Goal: Task Accomplishment & Management: Complete application form

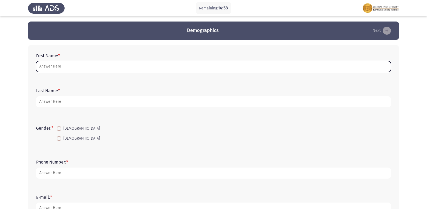
click at [111, 72] on input "First Name: *" at bounding box center [213, 66] width 355 height 11
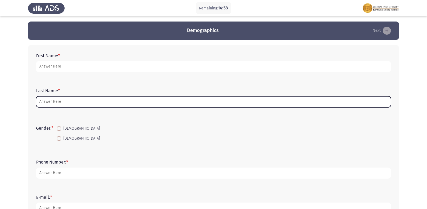
click at [53, 100] on input "Last Name: *" at bounding box center [213, 101] width 355 height 11
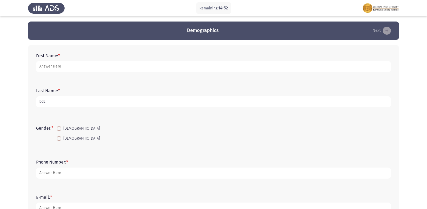
type input "bdc"
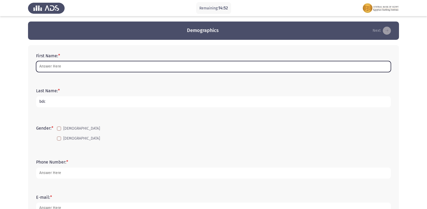
click at [67, 68] on input "First Name: *" at bounding box center [213, 66] width 355 height 11
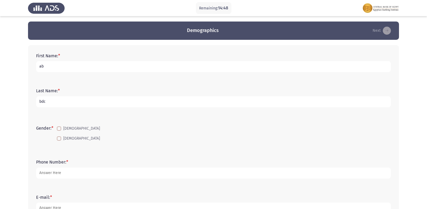
type input "a"
type input "[PERSON_NAME] [PERSON_NAME]"
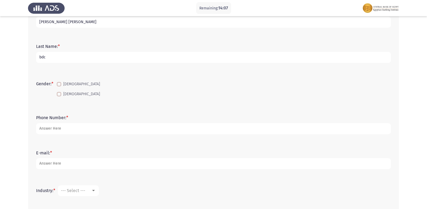
scroll to position [54, 0]
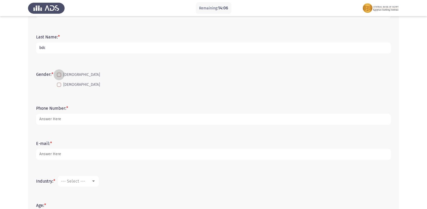
click at [67, 78] on span "[DEMOGRAPHIC_DATA]" at bounding box center [81, 75] width 37 height 6
click at [59, 77] on input "[DEMOGRAPHIC_DATA]" at bounding box center [59, 77] width 0 height 0
checkbox input "true"
click at [58, 113] on form "Phone Number: *" at bounding box center [213, 115] width 355 height 19
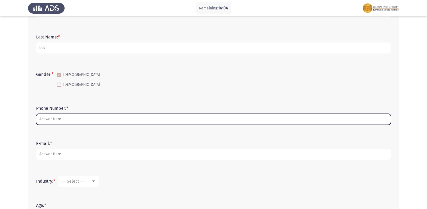
click at [60, 118] on input "Phone Number: *" at bounding box center [213, 119] width 355 height 11
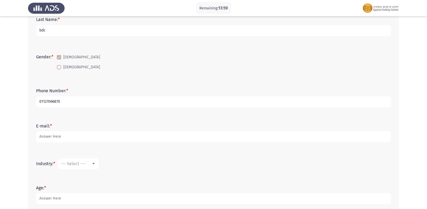
scroll to position [81, 0]
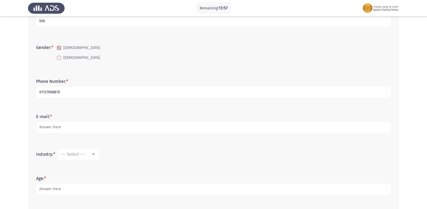
type input "01127066870"
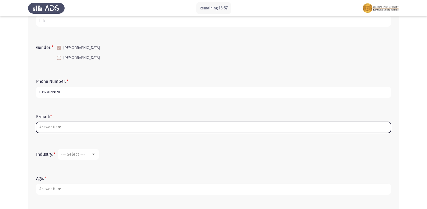
click at [62, 128] on input "E-mail: *" at bounding box center [213, 127] width 355 height 11
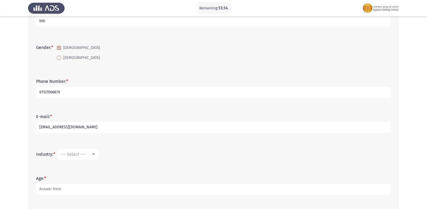
type input "[EMAIL_ADDRESS][DOMAIN_NAME]"
click at [65, 155] on span "--- Select ---" at bounding box center [73, 154] width 24 height 5
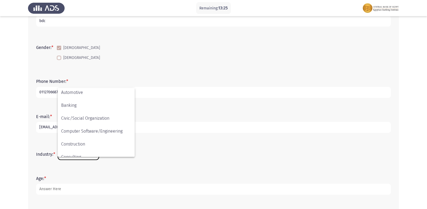
scroll to position [0, 0]
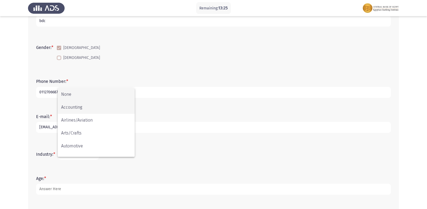
click at [81, 108] on span "Accounting" at bounding box center [96, 107] width 70 height 13
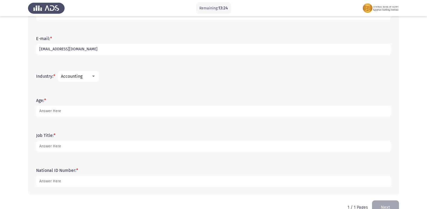
scroll to position [172, 0]
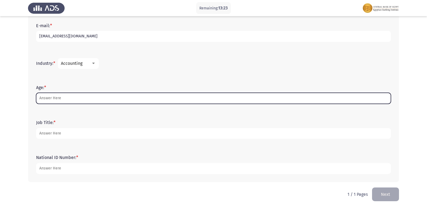
click at [60, 96] on input "Age: *" at bounding box center [213, 98] width 355 height 11
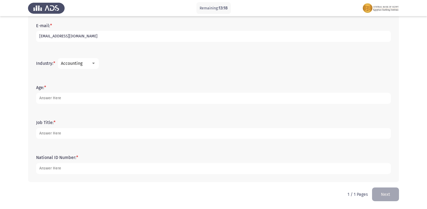
click at [85, 66] on mat-select "Accounting" at bounding box center [78, 63] width 41 height 11
click at [88, 65] on div "Accounting" at bounding box center [76, 63] width 30 height 5
click at [75, 63] on span "Banking" at bounding box center [96, 61] width 70 height 13
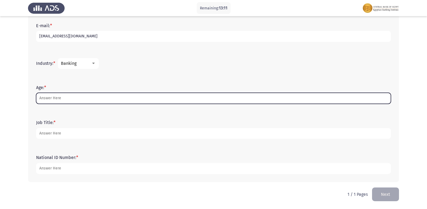
click at [72, 100] on input "Age: *" at bounding box center [213, 98] width 355 height 11
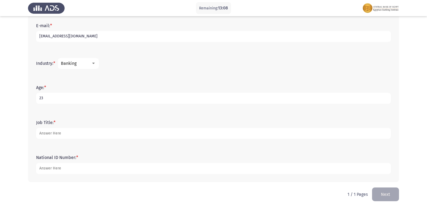
type input "23"
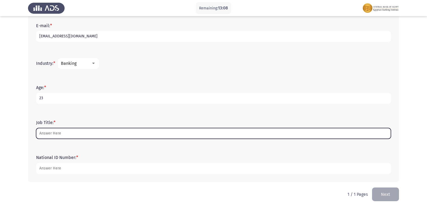
click at [112, 132] on input "Job Title: *" at bounding box center [213, 133] width 355 height 11
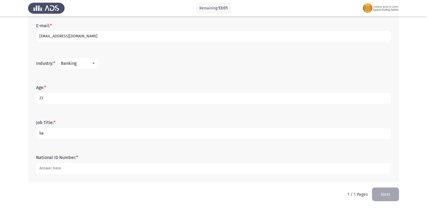
type input "b"
type input "Banking"
click at [101, 160] on form "National ID Number: *" at bounding box center [213, 164] width 355 height 19
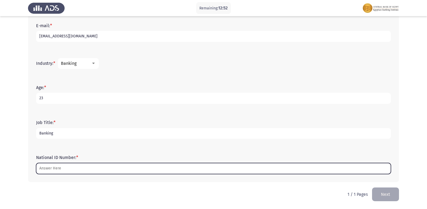
click at [100, 172] on input "National ID Number: *" at bounding box center [213, 168] width 355 height 11
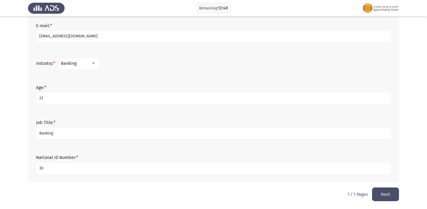
click at [59, 167] on input "30" at bounding box center [213, 168] width 355 height 11
type input "3"
type input "30208100102093"
click at [382, 193] on button "Next" at bounding box center [385, 195] width 27 height 14
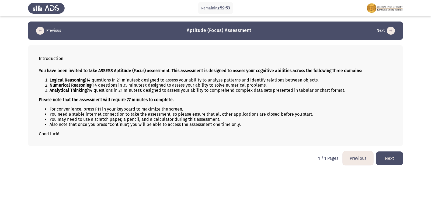
click at [388, 158] on button "Next" at bounding box center [389, 159] width 27 height 14
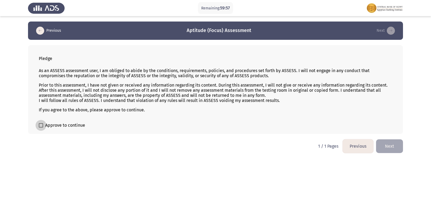
click at [64, 126] on span "Approve to continue" at bounding box center [65, 125] width 40 height 6
click at [41, 128] on input "Approve to continue" at bounding box center [41, 128] width 0 height 0
checkbox input "true"
click at [388, 144] on button "Next" at bounding box center [389, 146] width 27 height 14
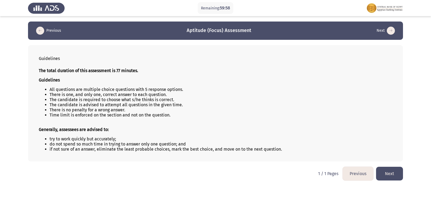
click at [388, 172] on button "Next" at bounding box center [389, 174] width 27 height 14
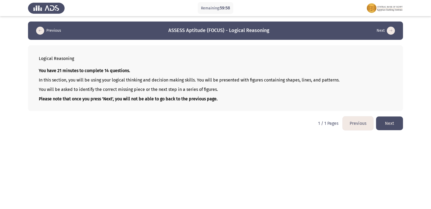
click at [383, 122] on button "Next" at bounding box center [389, 124] width 27 height 14
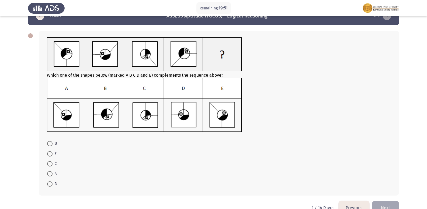
scroll to position [28, 0]
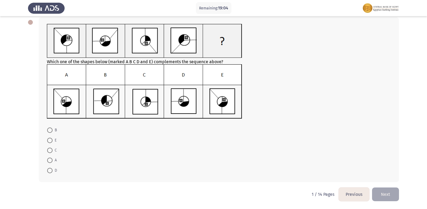
click at [71, 104] on img at bounding box center [144, 91] width 195 height 55
click at [148, 105] on img at bounding box center [144, 91] width 195 height 55
click at [51, 148] on span at bounding box center [49, 150] width 5 height 5
click at [51, 148] on input "C" at bounding box center [49, 150] width 5 height 5
radio input "true"
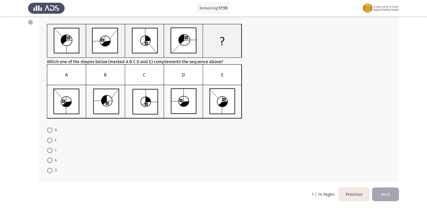
scroll to position [27, 0]
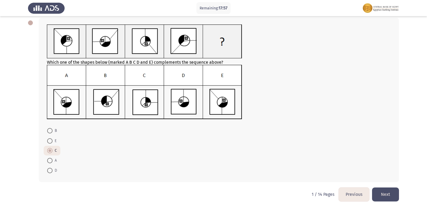
click at [384, 192] on button "Next" at bounding box center [385, 195] width 27 height 14
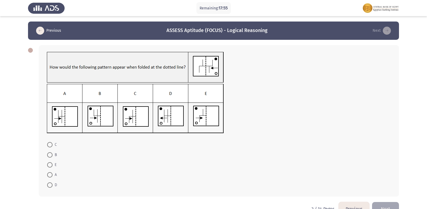
scroll to position [15, 0]
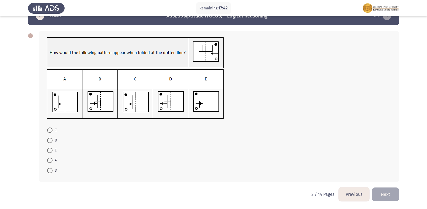
click at [212, 54] on img at bounding box center [135, 52] width 177 height 31
click at [356, 193] on button "Previous" at bounding box center [353, 195] width 31 height 14
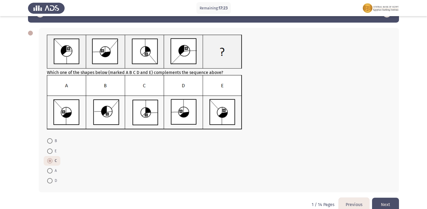
scroll to position [27, 0]
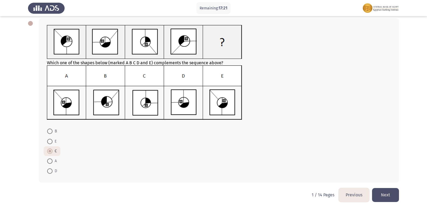
click at [387, 196] on button "Next" at bounding box center [385, 195] width 27 height 14
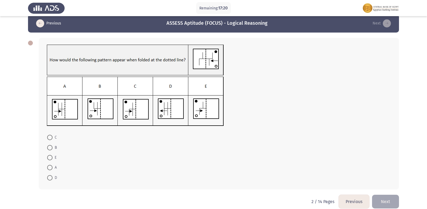
scroll to position [15, 0]
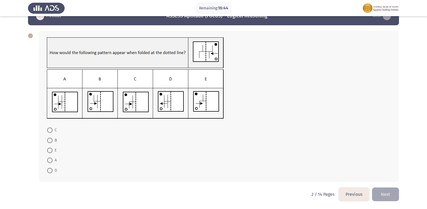
click at [52, 162] on span at bounding box center [49, 160] width 5 height 5
click at [52, 162] on input "A" at bounding box center [49, 160] width 5 height 5
radio input "true"
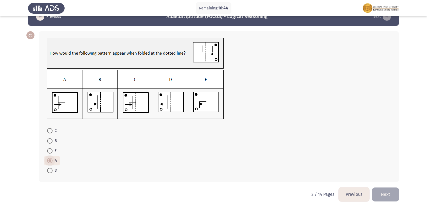
scroll to position [14, 0]
click at [388, 197] on button "Next" at bounding box center [385, 195] width 27 height 14
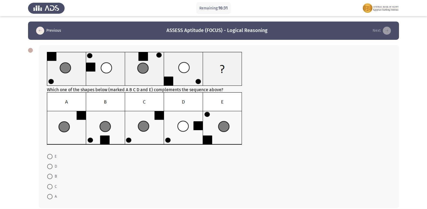
scroll to position [26, 0]
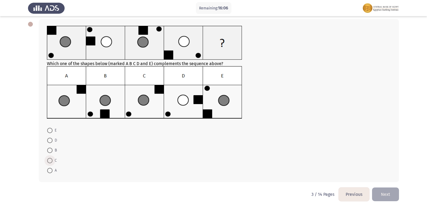
click at [50, 163] on span at bounding box center [49, 160] width 5 height 5
click at [50, 163] on input "C" at bounding box center [49, 160] width 5 height 5
radio input "true"
click at [52, 131] on span at bounding box center [49, 130] width 5 height 5
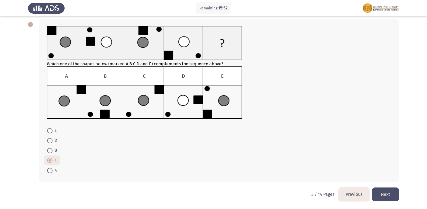
click at [52, 131] on input "E" at bounding box center [49, 130] width 5 height 5
radio input "true"
click at [381, 194] on button "Next" at bounding box center [385, 195] width 27 height 14
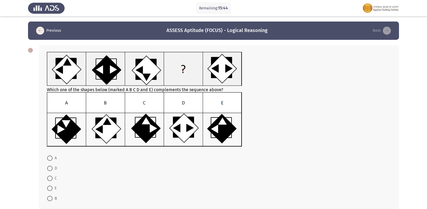
scroll to position [28, 0]
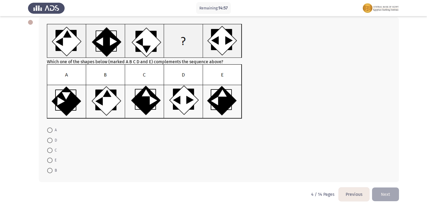
click at [50, 149] on span at bounding box center [49, 150] width 5 height 5
click at [50, 149] on input "C" at bounding box center [49, 150] width 5 height 5
radio input "true"
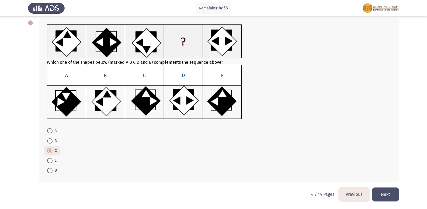
click at [382, 194] on button "Next" at bounding box center [385, 195] width 27 height 14
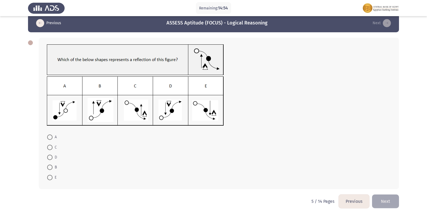
scroll to position [15, 0]
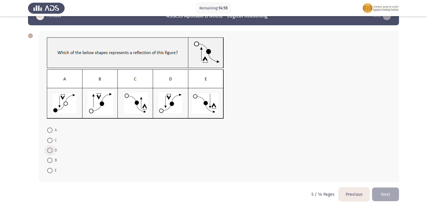
click at [51, 149] on span at bounding box center [49, 150] width 5 height 5
click at [51, 149] on input "D" at bounding box center [49, 150] width 5 height 5
radio input "true"
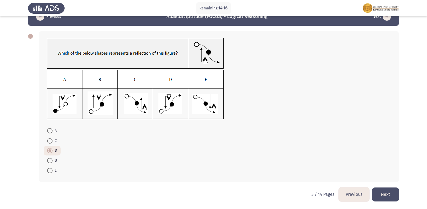
click at [389, 198] on button "Next" at bounding box center [385, 195] width 27 height 14
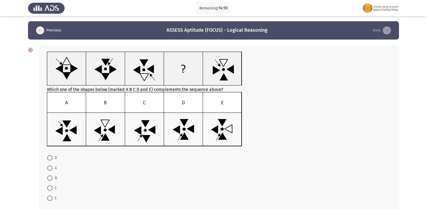
scroll to position [0, 0]
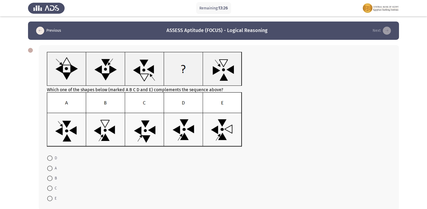
click at [51, 188] on span at bounding box center [49, 188] width 5 height 5
click at [51, 188] on input "C" at bounding box center [49, 188] width 5 height 5
radio input "true"
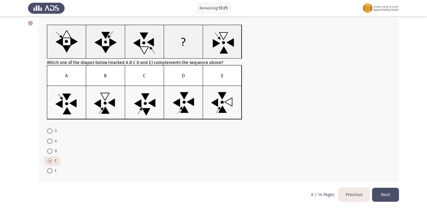
scroll to position [27, 0]
click at [377, 194] on button "Next" at bounding box center [385, 195] width 27 height 14
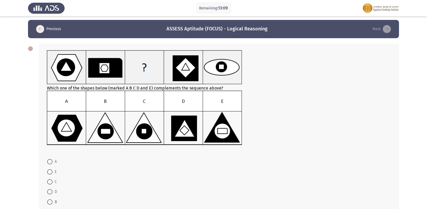
scroll to position [33, 0]
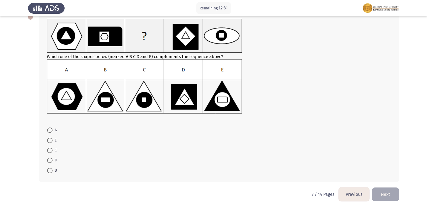
click at [55, 142] on span "E" at bounding box center [54, 140] width 4 height 6
click at [52, 142] on input "E" at bounding box center [49, 140] width 5 height 5
radio input "true"
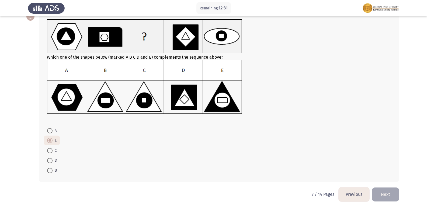
scroll to position [33, 0]
click at [50, 172] on span at bounding box center [49, 170] width 5 height 5
click at [50, 172] on input "B" at bounding box center [49, 170] width 5 height 5
radio input "true"
click at [386, 197] on button "Next" at bounding box center [385, 195] width 27 height 14
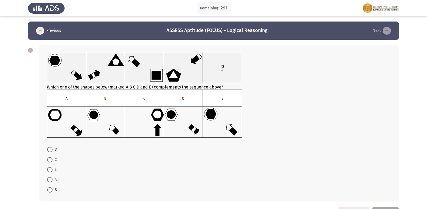
scroll to position [19, 0]
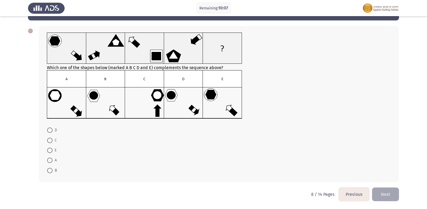
click at [52, 133] on span at bounding box center [49, 130] width 5 height 5
click at [52, 133] on input "D" at bounding box center [49, 130] width 5 height 5
radio input "true"
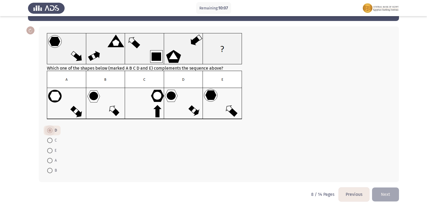
scroll to position [19, 0]
click at [391, 196] on button "Next" at bounding box center [385, 195] width 27 height 14
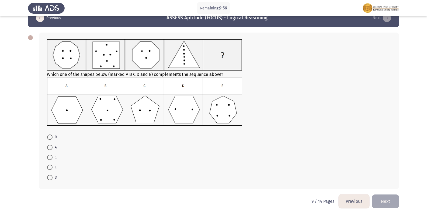
scroll to position [20, 0]
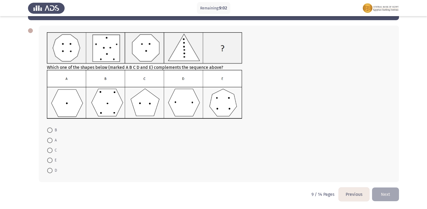
click at [49, 171] on span at bounding box center [49, 170] width 5 height 5
click at [49, 171] on input "D" at bounding box center [49, 170] width 5 height 5
radio input "true"
click at [49, 171] on span at bounding box center [49, 170] width 5 height 5
click at [49, 171] on input "D" at bounding box center [49, 170] width 5 height 5
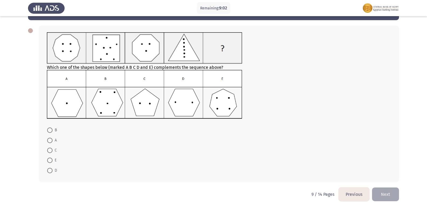
scroll to position [19, 0]
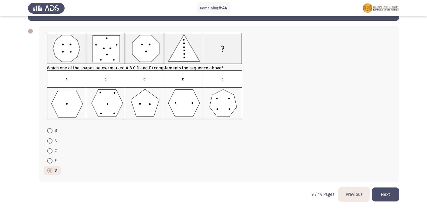
click at [387, 196] on button "Next" at bounding box center [385, 195] width 27 height 14
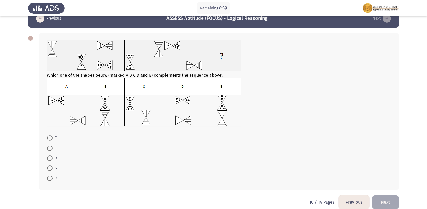
scroll to position [0, 0]
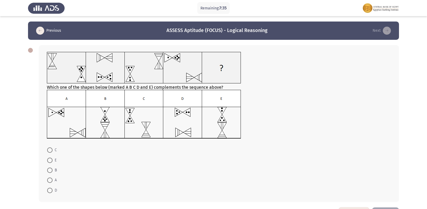
click at [53, 150] on span "C" at bounding box center [54, 150] width 4 height 6
click at [52, 150] on input "C" at bounding box center [49, 150] width 5 height 5
radio input "true"
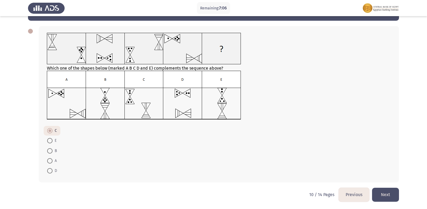
scroll to position [19, 0]
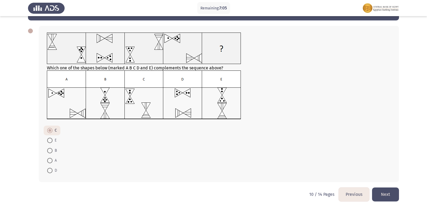
click at [388, 188] on div "Which one of the shapes below (marked A B C D and E) complements the sequence a…" at bounding box center [213, 103] width 371 height 167
click at [386, 191] on button "Next" at bounding box center [385, 195] width 27 height 14
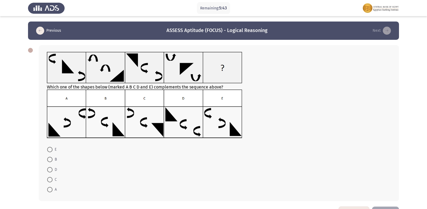
click at [51, 158] on span at bounding box center [49, 159] width 5 height 5
click at [51, 158] on input "B" at bounding box center [49, 159] width 5 height 5
radio input "true"
click at [48, 179] on span at bounding box center [49, 179] width 5 height 5
click at [48, 179] on input "C" at bounding box center [49, 179] width 5 height 5
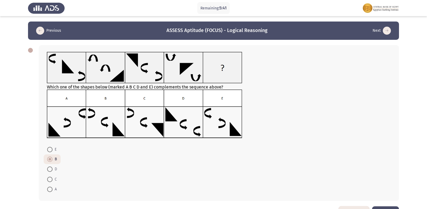
radio input "true"
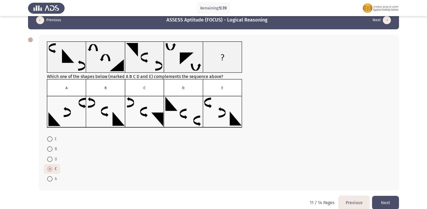
scroll to position [19, 0]
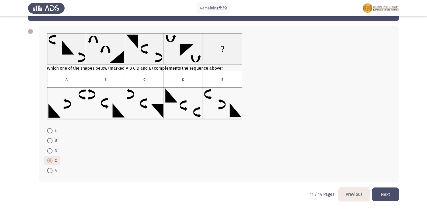
click at [389, 195] on button "Next" at bounding box center [385, 195] width 27 height 14
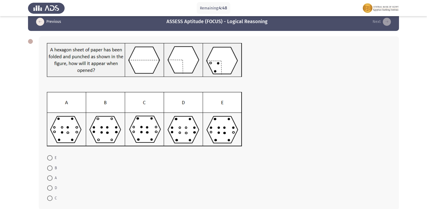
scroll to position [0, 0]
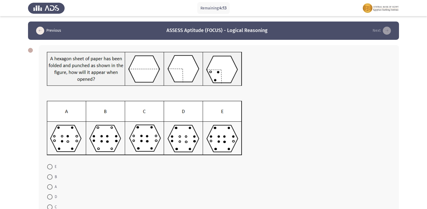
click at [152, 138] on img at bounding box center [144, 128] width 195 height 55
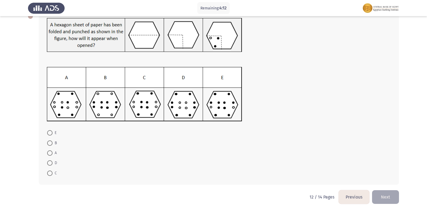
scroll to position [37, 0]
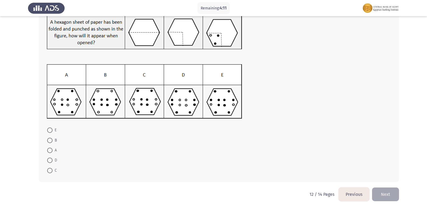
click at [49, 172] on span at bounding box center [49, 170] width 5 height 5
click at [49, 172] on input "C" at bounding box center [49, 170] width 5 height 5
radio input "true"
click at [49, 172] on span at bounding box center [49, 170] width 5 height 5
click at [49, 172] on input "C" at bounding box center [49, 170] width 5 height 5
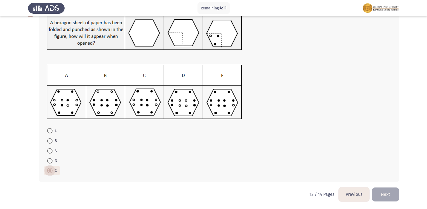
scroll to position [36, 0]
click at [380, 197] on button "Next" at bounding box center [385, 195] width 27 height 14
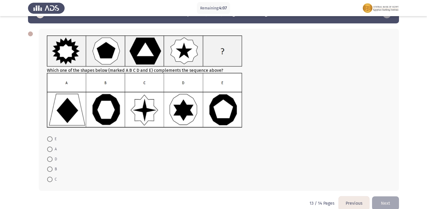
scroll to position [25, 0]
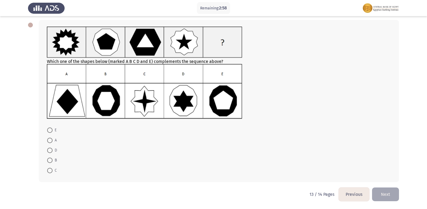
click at [49, 171] on span at bounding box center [49, 170] width 5 height 5
click at [49, 171] on input "C" at bounding box center [49, 170] width 5 height 5
radio input "true"
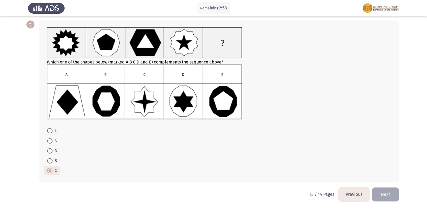
scroll to position [25, 0]
click at [388, 194] on button "Next" at bounding box center [385, 195] width 27 height 14
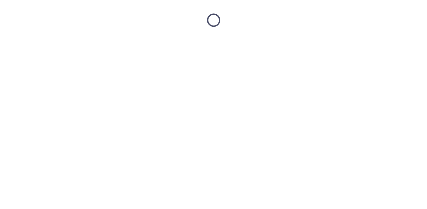
scroll to position [0, 0]
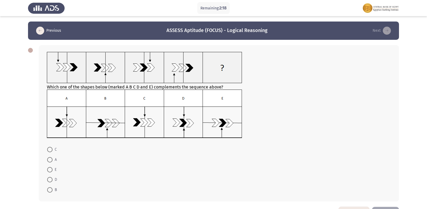
click at [52, 161] on span at bounding box center [49, 159] width 5 height 5
click at [52, 161] on input "A" at bounding box center [49, 159] width 5 height 5
radio input "true"
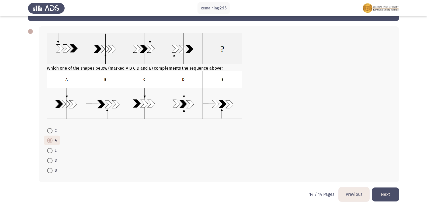
click at [382, 190] on button "Next" at bounding box center [385, 195] width 27 height 14
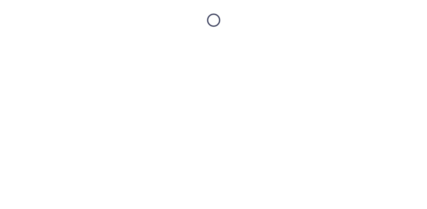
scroll to position [0, 0]
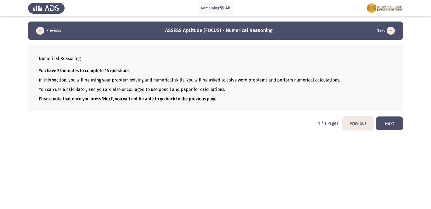
click at [382, 119] on button "Next" at bounding box center [389, 124] width 27 height 14
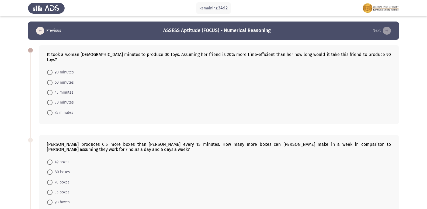
click at [53, 79] on span "60 minutes" at bounding box center [62, 82] width 21 height 6
click at [52, 80] on input "60 minutes" at bounding box center [49, 82] width 5 height 5
radio input "true"
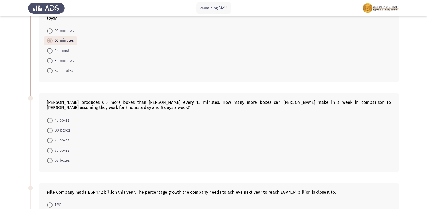
scroll to position [54, 0]
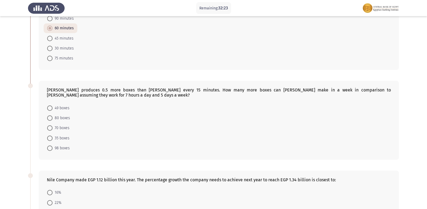
click at [61, 125] on span "70 boxes" at bounding box center [60, 128] width 17 height 6
click at [52, 125] on input "70 boxes" at bounding box center [49, 127] width 5 height 5
radio input "true"
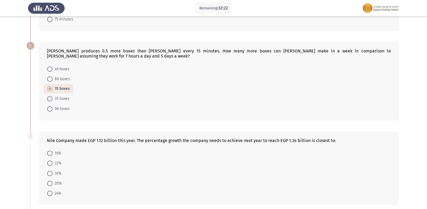
scroll to position [135, 0]
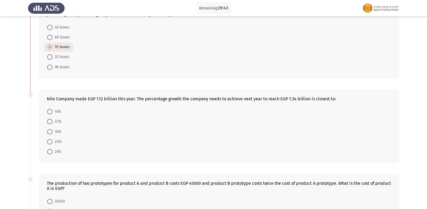
click at [52, 139] on span at bounding box center [49, 141] width 5 height 5
click at [52, 139] on input "20%" at bounding box center [49, 141] width 5 height 5
radio input "true"
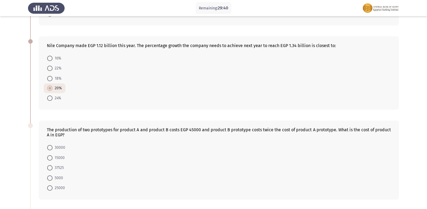
scroll to position [188, 0]
click at [52, 155] on span at bounding box center [49, 157] width 5 height 5
click at [52, 155] on input "15000" at bounding box center [49, 157] width 5 height 5
radio input "true"
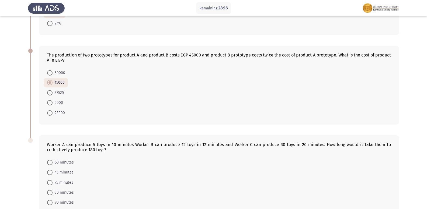
scroll to position [290, 0]
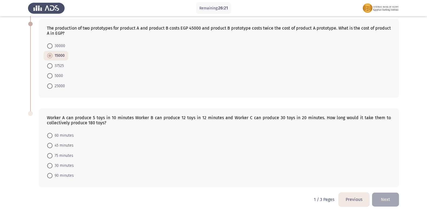
click at [58, 132] on span "60 minutes" at bounding box center [62, 135] width 21 height 6
click at [52, 133] on input "60 minutes" at bounding box center [49, 135] width 5 height 5
radio input "true"
click at [386, 194] on button "Next" at bounding box center [385, 200] width 27 height 14
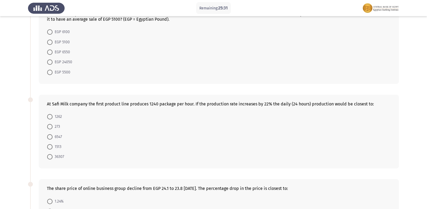
scroll to position [0, 0]
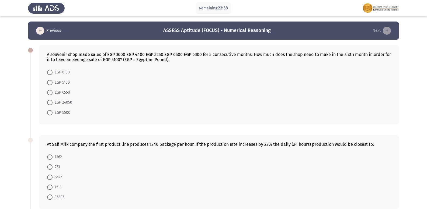
click at [51, 94] on span at bounding box center [49, 92] width 5 height 5
click at [51, 94] on input "EGP 6550" at bounding box center [49, 92] width 5 height 5
radio input "true"
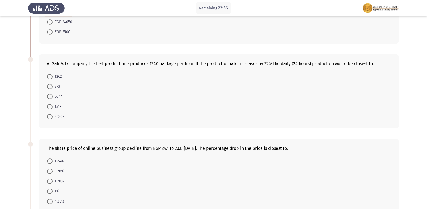
scroll to position [81, 0]
click at [48, 116] on span at bounding box center [49, 116] width 5 height 5
click at [48, 116] on input "36307" at bounding box center [49, 116] width 5 height 5
radio input "true"
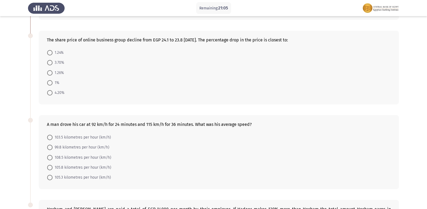
scroll to position [135, 0]
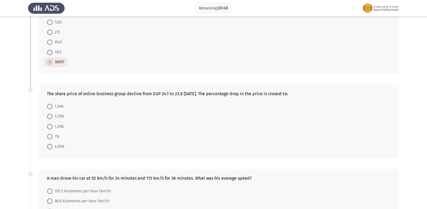
drag, startPoint x: 164, startPoint y: 94, endPoint x: 178, endPoint y: 94, distance: 14.0
click at [178, 94] on div "The share price of online business group decline from EGP 24.1 to 23.8 [DATE]. …" at bounding box center [219, 93] width 344 height 5
drag, startPoint x: 178, startPoint y: 94, endPoint x: 164, endPoint y: 93, distance: 13.5
click at [164, 93] on div "The share price of online business group decline from EGP 24.1 to 23.8 [DATE]. …" at bounding box center [219, 93] width 344 height 5
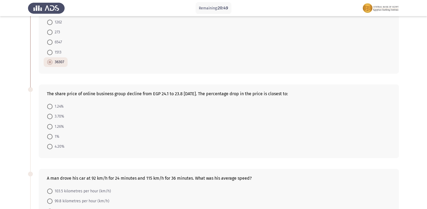
click at [164, 93] on div "The share price of online business group decline from EGP 24.1 to 23.8 [DATE]. …" at bounding box center [219, 93] width 344 height 5
click at [51, 106] on span at bounding box center [49, 106] width 5 height 5
click at [51, 106] on input "1.24%" at bounding box center [49, 106] width 5 height 5
radio input "true"
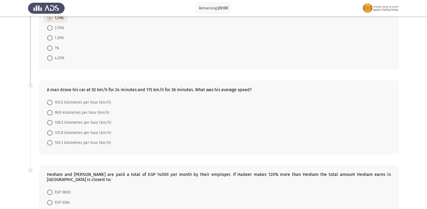
scroll to position [269, 0]
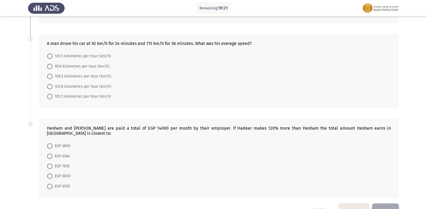
click at [47, 87] on span at bounding box center [49, 86] width 5 height 5
click at [47, 87] on input "105.8 kilometres per hour (km/h)" at bounding box center [49, 86] width 5 height 5
radio input "true"
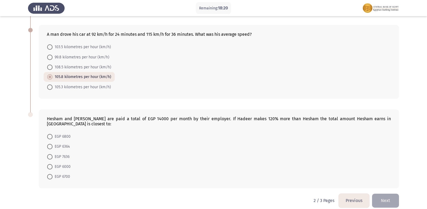
scroll to position [279, 0]
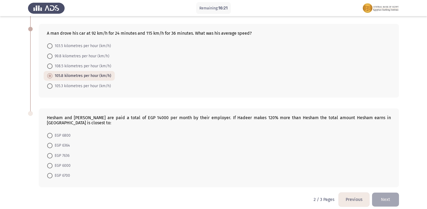
click at [59, 142] on span "EGP 6364" at bounding box center [60, 145] width 17 height 6
click at [52, 143] on input "EGP 6364" at bounding box center [49, 145] width 5 height 5
radio input "true"
click at [390, 193] on button "Next" at bounding box center [385, 200] width 27 height 14
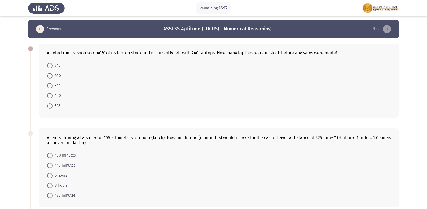
scroll to position [0, 0]
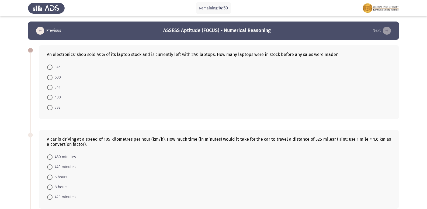
click at [49, 97] on span at bounding box center [49, 97] width 5 height 5
click at [49, 97] on input "400" at bounding box center [49, 97] width 5 height 5
radio input "true"
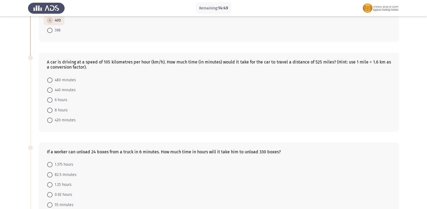
scroll to position [108, 0]
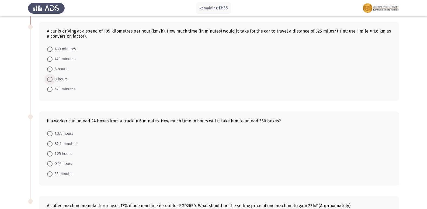
click at [51, 80] on span at bounding box center [49, 79] width 5 height 5
click at [51, 80] on input "8 hours" at bounding box center [49, 79] width 5 height 5
radio input "true"
click at [63, 51] on span "480 minutes" at bounding box center [63, 49] width 23 height 6
click at [52, 51] on input "480 minutes" at bounding box center [49, 49] width 5 height 5
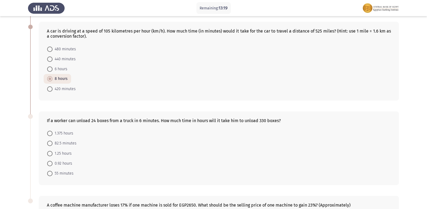
radio input "true"
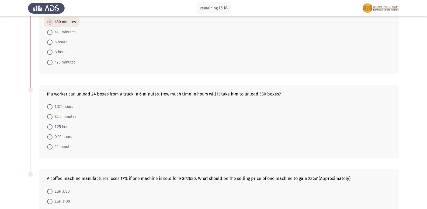
scroll to position [135, 0]
click at [63, 107] on span "1.375 hours" at bounding box center [62, 106] width 21 height 6
click at [52, 107] on input "1.375 hours" at bounding box center [49, 106] width 5 height 5
radio input "true"
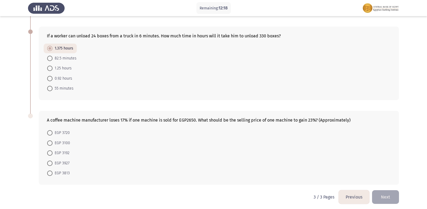
scroll to position [195, 0]
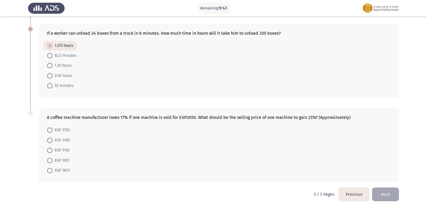
click at [53, 161] on span "EGP 3927" at bounding box center [60, 160] width 17 height 6
click at [52, 161] on input "EGP 3927" at bounding box center [49, 160] width 5 height 5
radio input "true"
click at [53, 161] on span "EGP 3927" at bounding box center [60, 160] width 17 height 6
click at [52, 161] on input "EGP 3927" at bounding box center [49, 160] width 5 height 5
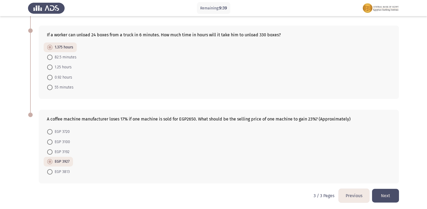
scroll to position [195, 0]
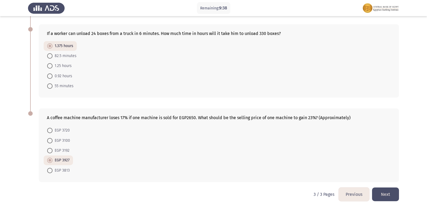
click at [356, 196] on button "Previous" at bounding box center [353, 195] width 31 height 14
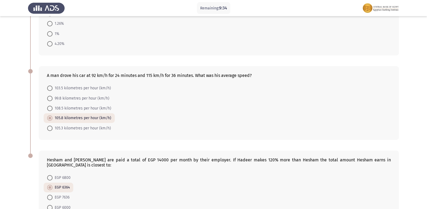
scroll to position [279, 0]
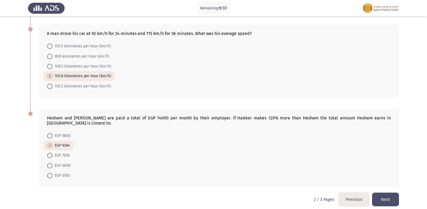
click at [359, 196] on button "Previous" at bounding box center [353, 200] width 31 height 14
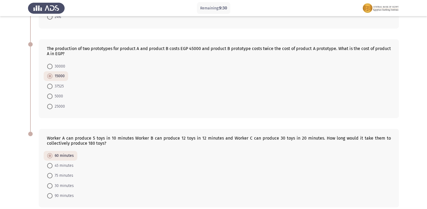
scroll to position [289, 0]
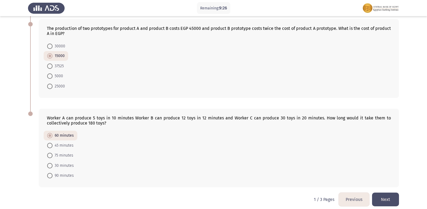
click at [347, 193] on button "Previous" at bounding box center [353, 200] width 31 height 14
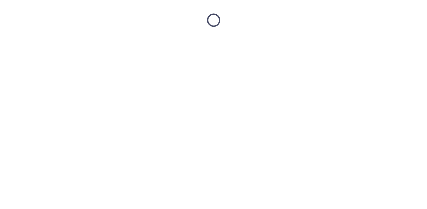
scroll to position [0, 0]
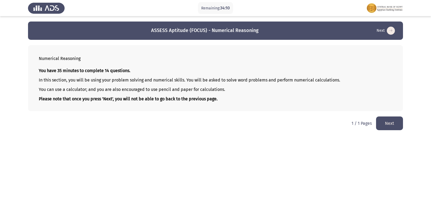
click at [382, 121] on button "Next" at bounding box center [389, 124] width 27 height 14
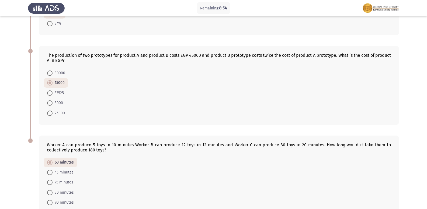
scroll to position [289, 0]
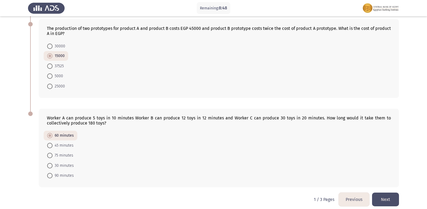
click at [387, 198] on button "Next" at bounding box center [385, 200] width 27 height 14
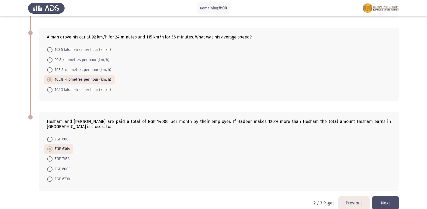
scroll to position [279, 0]
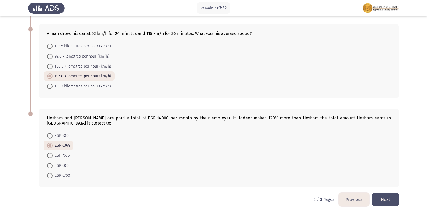
click at [390, 193] on button "Next" at bounding box center [385, 200] width 27 height 14
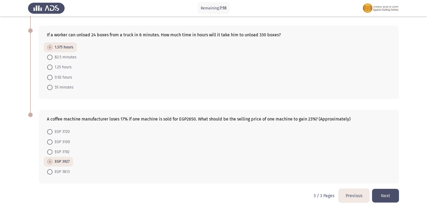
scroll to position [195, 0]
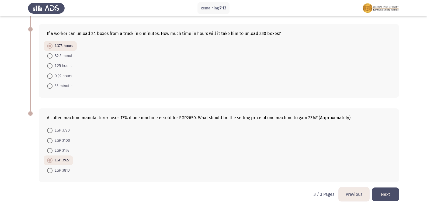
click at [376, 197] on button "Next" at bounding box center [385, 195] width 27 height 14
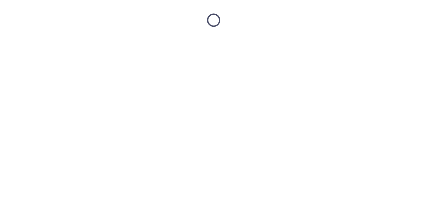
scroll to position [0, 0]
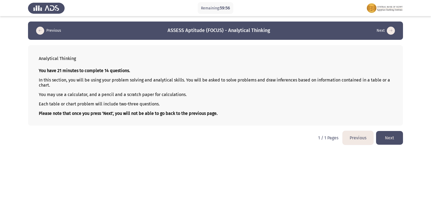
click at [391, 140] on button "Next" at bounding box center [389, 138] width 27 height 14
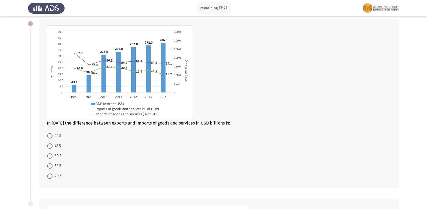
scroll to position [27, 0]
click at [51, 135] on span at bounding box center [49, 135] width 5 height 5
click at [51, 135] on input "25.5" at bounding box center [49, 135] width 5 height 5
radio input "true"
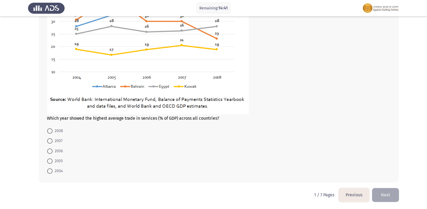
scroll to position [271, 0]
drag, startPoint x: 53, startPoint y: 141, endPoint x: 44, endPoint y: 142, distance: 9.2
click at [52, 141] on span "2007" at bounding box center [57, 140] width 10 height 6
click at [52, 141] on input "2007" at bounding box center [49, 140] width 5 height 5
radio input "true"
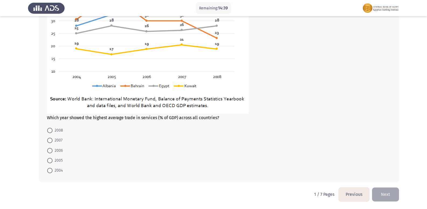
scroll to position [271, 0]
click at [391, 197] on button "Next" at bounding box center [385, 195] width 27 height 14
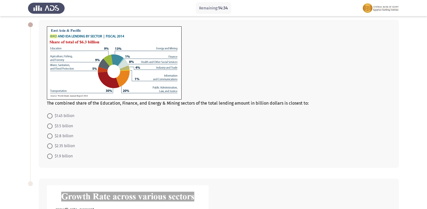
scroll to position [0, 0]
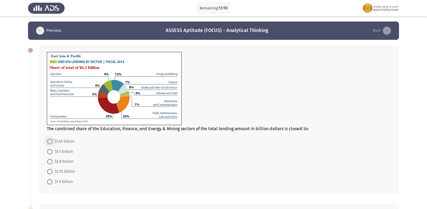
click at [54, 142] on span "$1.45 billion" at bounding box center [63, 141] width 22 height 6
click at [52, 142] on input "$1.45 billion" at bounding box center [49, 141] width 5 height 5
radio input "true"
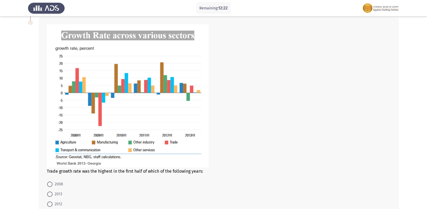
scroll to position [213, 0]
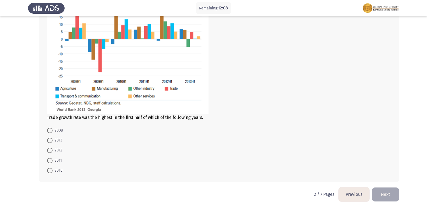
click at [53, 129] on span "2008" at bounding box center [57, 130] width 10 height 6
click at [52, 129] on input "2008" at bounding box center [49, 130] width 5 height 5
radio input "true"
click at [53, 129] on span "2008" at bounding box center [57, 130] width 10 height 6
click at [52, 129] on input "2008" at bounding box center [49, 130] width 5 height 5
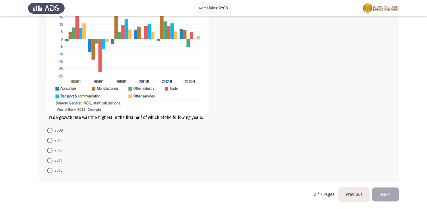
scroll to position [240, 0]
click at [379, 194] on button "Next" at bounding box center [385, 195] width 27 height 14
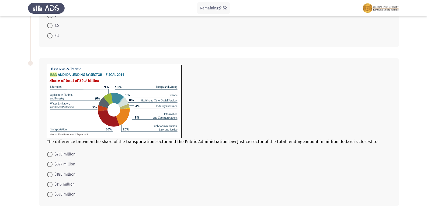
scroll to position [239, 0]
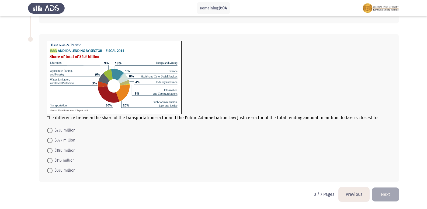
click at [50, 171] on span at bounding box center [49, 170] width 5 height 5
click at [50, 171] on input "$630 million" at bounding box center [49, 170] width 5 height 5
radio input "true"
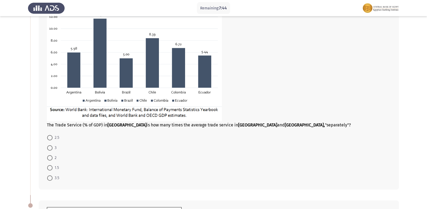
scroll to position [78, 0]
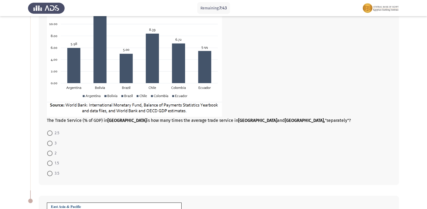
click at [51, 173] on span at bounding box center [49, 173] width 5 height 5
click at [51, 173] on input "3.5" at bounding box center [49, 173] width 5 height 5
radio input "true"
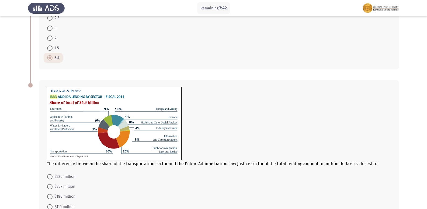
scroll to position [239, 0]
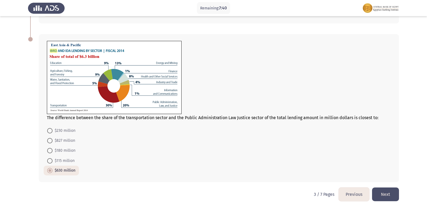
click at [385, 194] on button "Next" at bounding box center [385, 195] width 27 height 14
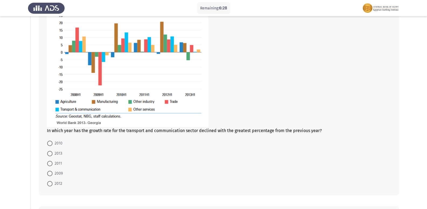
scroll to position [81, 0]
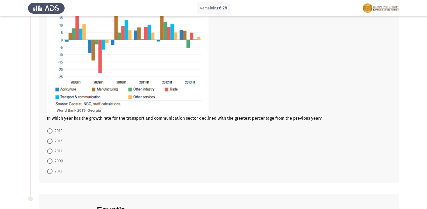
click at [58, 131] on span "2010" at bounding box center [57, 131] width 10 height 6
click at [52, 131] on input "2010" at bounding box center [49, 130] width 5 height 5
radio input "true"
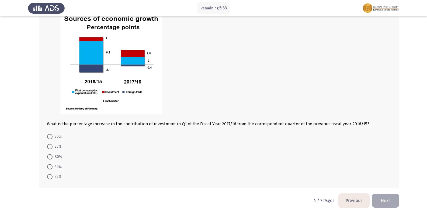
scroll to position [287, 0]
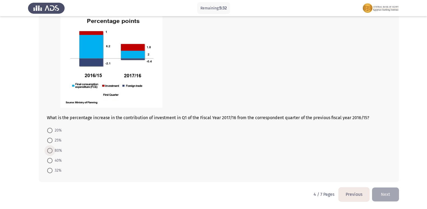
click at [57, 152] on span "80%" at bounding box center [56, 151] width 9 height 6
click at [52, 152] on input "80%" at bounding box center [49, 150] width 5 height 5
radio input "true"
click at [387, 194] on button "Next" at bounding box center [385, 195] width 27 height 14
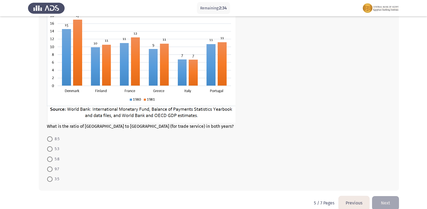
scroll to position [214, 0]
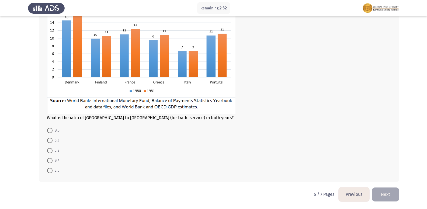
click at [46, 135] on mat-radio-button "8:5" at bounding box center [53, 130] width 19 height 10
click at [51, 160] on span at bounding box center [49, 160] width 5 height 5
click at [51, 160] on input "9:7" at bounding box center [49, 160] width 5 height 5
radio input "true"
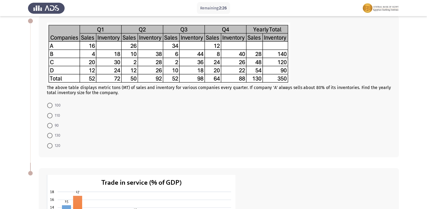
scroll to position [0, 0]
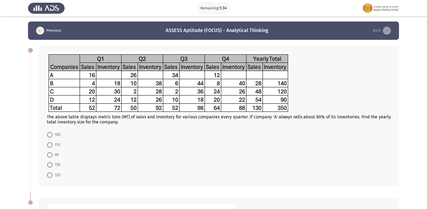
click at [50, 164] on span at bounding box center [49, 164] width 5 height 5
click at [50, 164] on input "130" at bounding box center [49, 164] width 5 height 5
radio input "true"
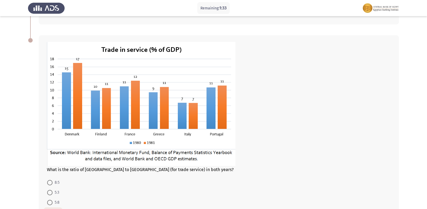
scroll to position [214, 0]
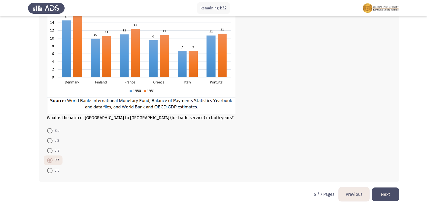
click at [385, 193] on button "Next" at bounding box center [385, 195] width 27 height 14
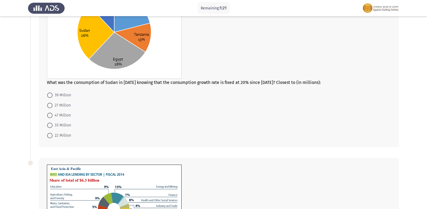
scroll to position [81, 0]
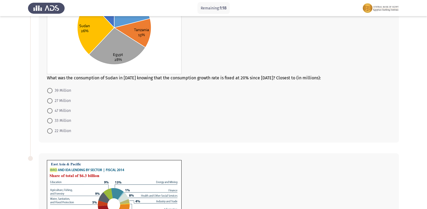
click at [51, 112] on span at bounding box center [49, 110] width 5 height 5
click at [51, 112] on input "47 Million" at bounding box center [49, 110] width 5 height 5
radio input "true"
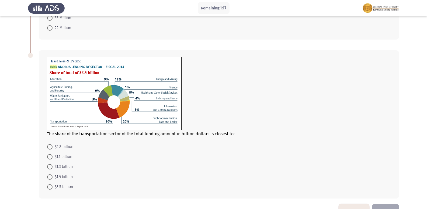
scroll to position [200, 0]
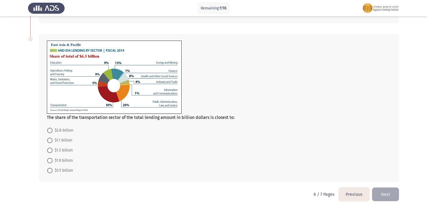
click at [50, 150] on span at bounding box center [50, 150] width 0 height 0
click at [50, 150] on input "$1.3 billion" at bounding box center [49, 150] width 5 height 5
radio input "true"
click at [385, 198] on button "Next" at bounding box center [385, 195] width 27 height 14
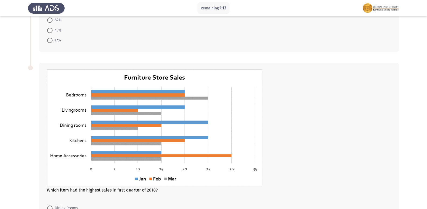
scroll to position [266, 0]
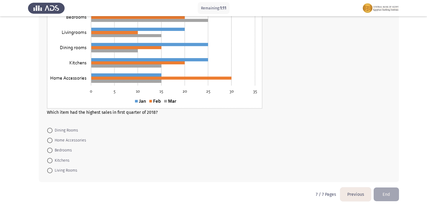
click at [59, 150] on span "Bedrooms" at bounding box center [61, 150] width 19 height 6
click at [52, 150] on input "Bedrooms" at bounding box center [49, 150] width 5 height 5
radio input "true"
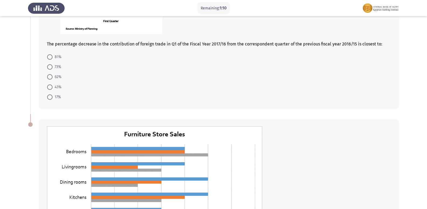
scroll to position [131, 0]
click at [55, 76] on span "62%" at bounding box center [56, 77] width 9 height 6
click at [52, 76] on input "62%" at bounding box center [49, 77] width 5 height 5
radio input "true"
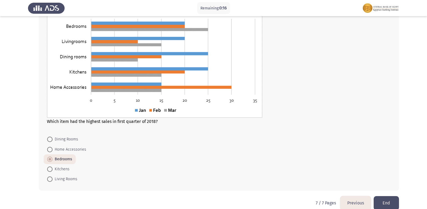
scroll to position [265, 0]
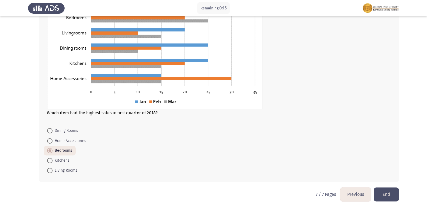
click at [78, 142] on span "Home Accessories" at bounding box center [69, 141] width 34 height 6
click at [52, 142] on input "Home Accessories" at bounding box center [49, 140] width 5 height 5
radio input "true"
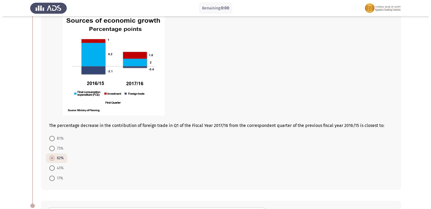
scroll to position [0, 0]
